Goal: Obtain resource: Obtain resource

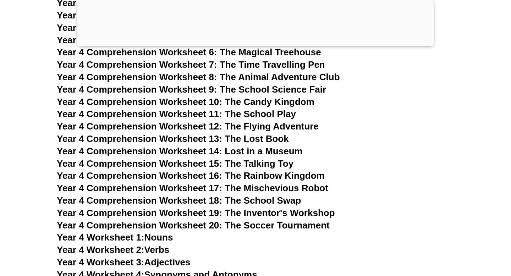
scroll to position [2971, 0]
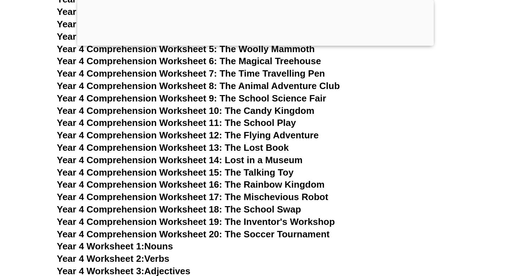
click at [309, 110] on span "Year 4 Comprehension Worksheet 10: The Candy Kingdom" at bounding box center [185, 110] width 257 height 11
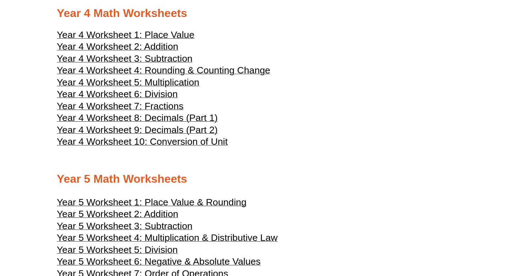
scroll to position [903, 0]
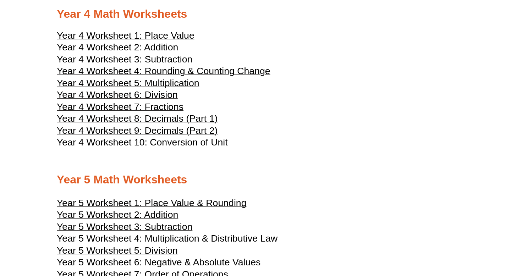
click at [196, 124] on span "Year 4 Worksheet 8: Decimals (Part 1)" at bounding box center [137, 118] width 161 height 11
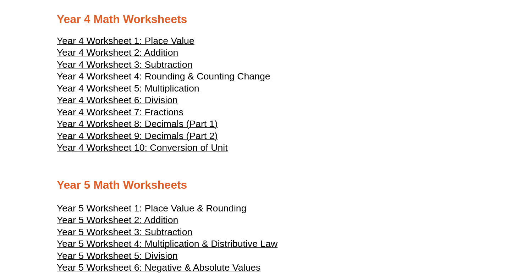
click at [169, 46] on span "Year 4 Worksheet 1: Place Value" at bounding box center [126, 40] width 138 height 11
